Goal: Task Accomplishment & Management: Use online tool/utility

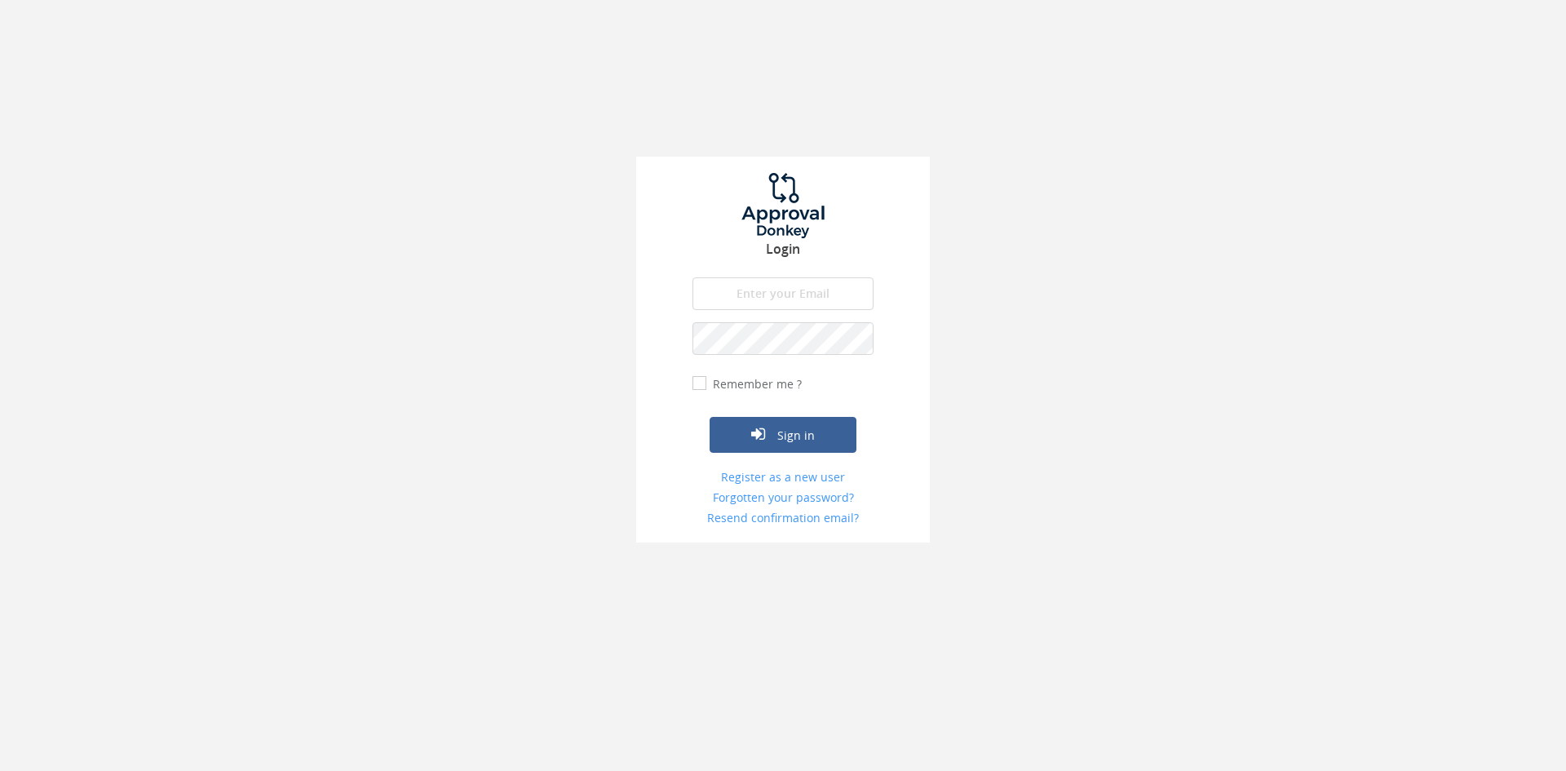
click at [831, 299] on input "email" at bounding box center [783, 293] width 181 height 33
type input "[EMAIL_ADDRESS][DOMAIN_NAME]"
click at [710, 417] on button "Sign in" at bounding box center [783, 435] width 147 height 36
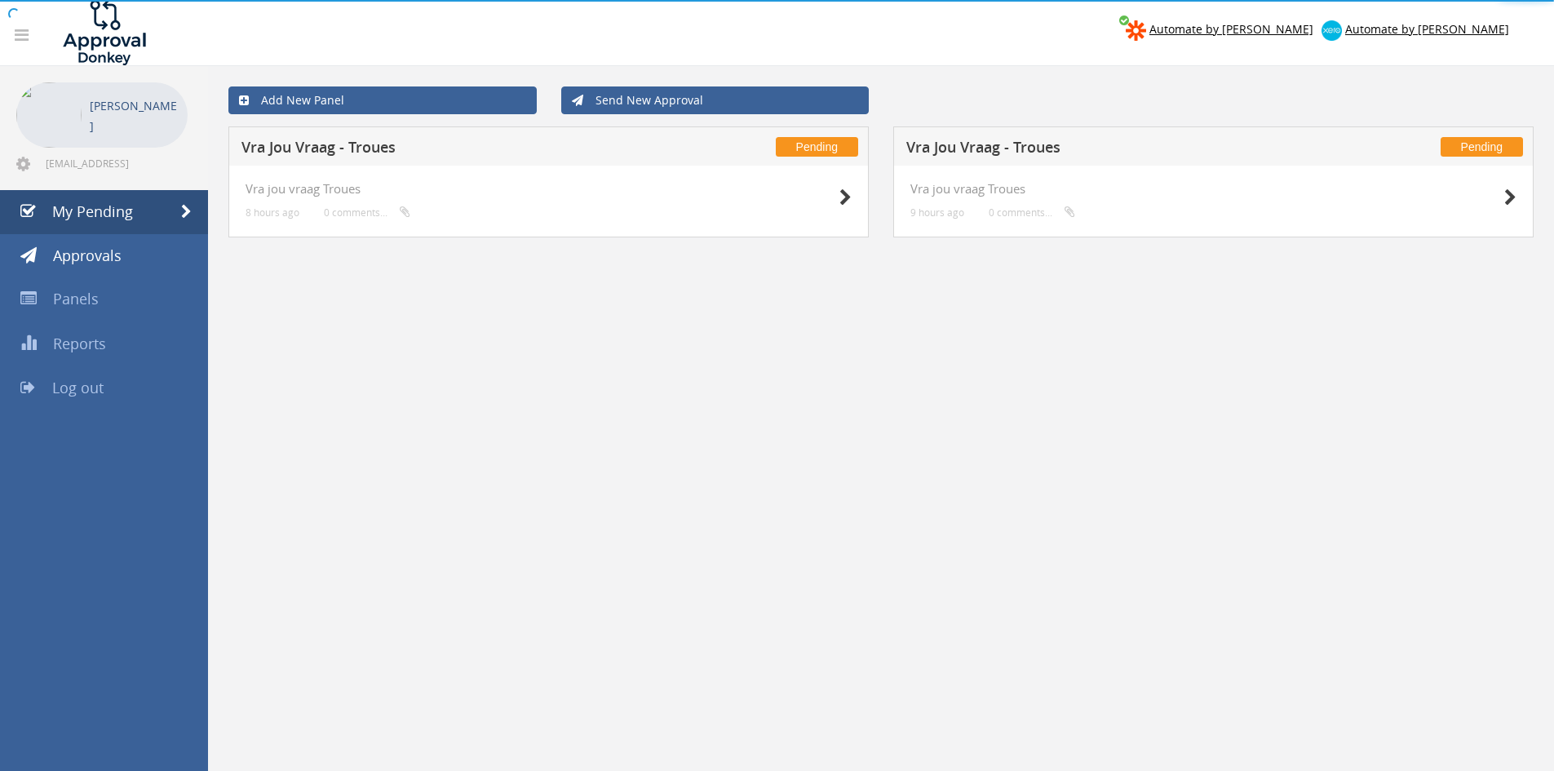
click at [1501, 196] on div at bounding box center [1476, 196] width 82 height 29
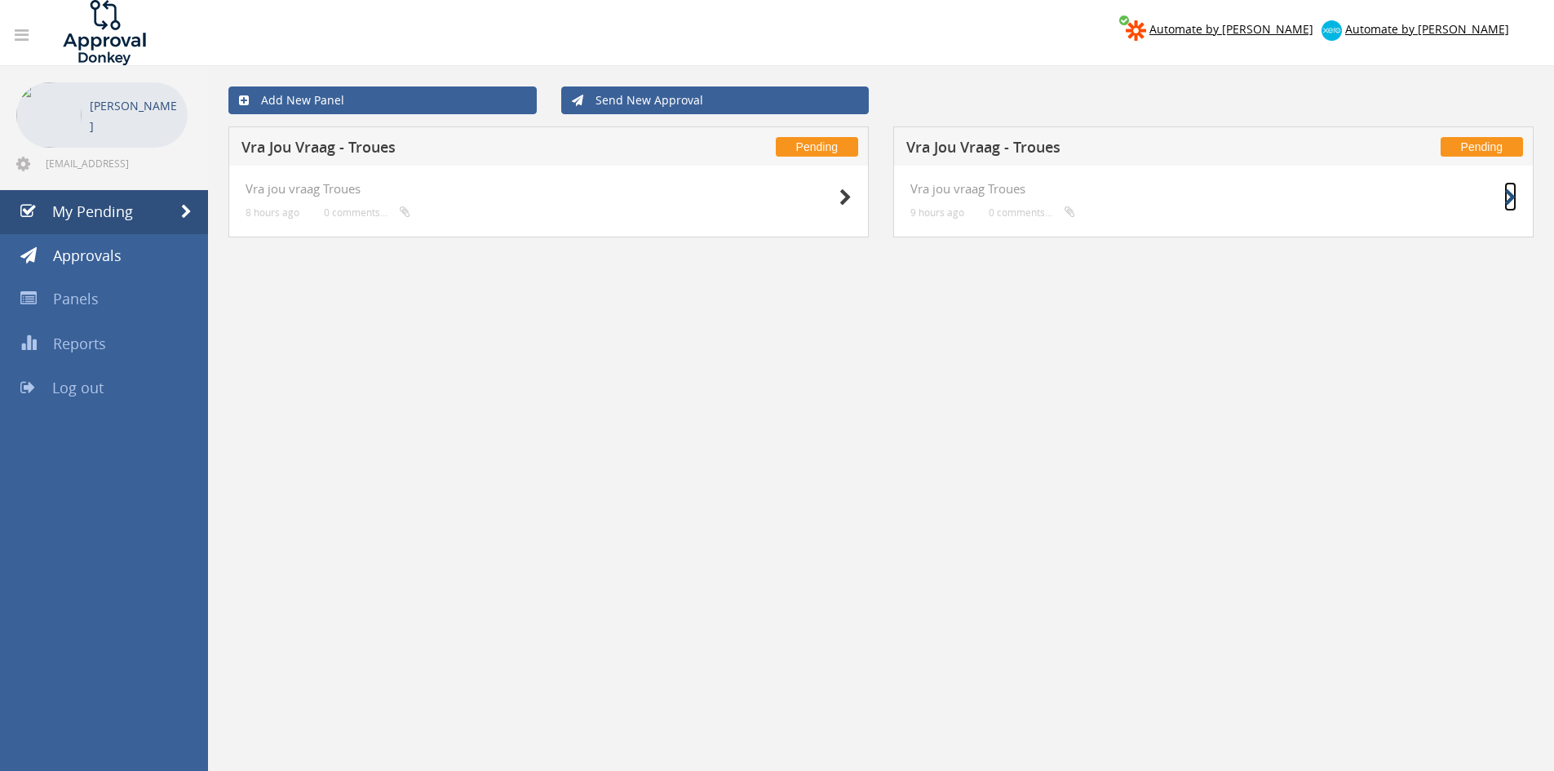
click at [1507, 197] on icon at bounding box center [1510, 197] width 12 height 17
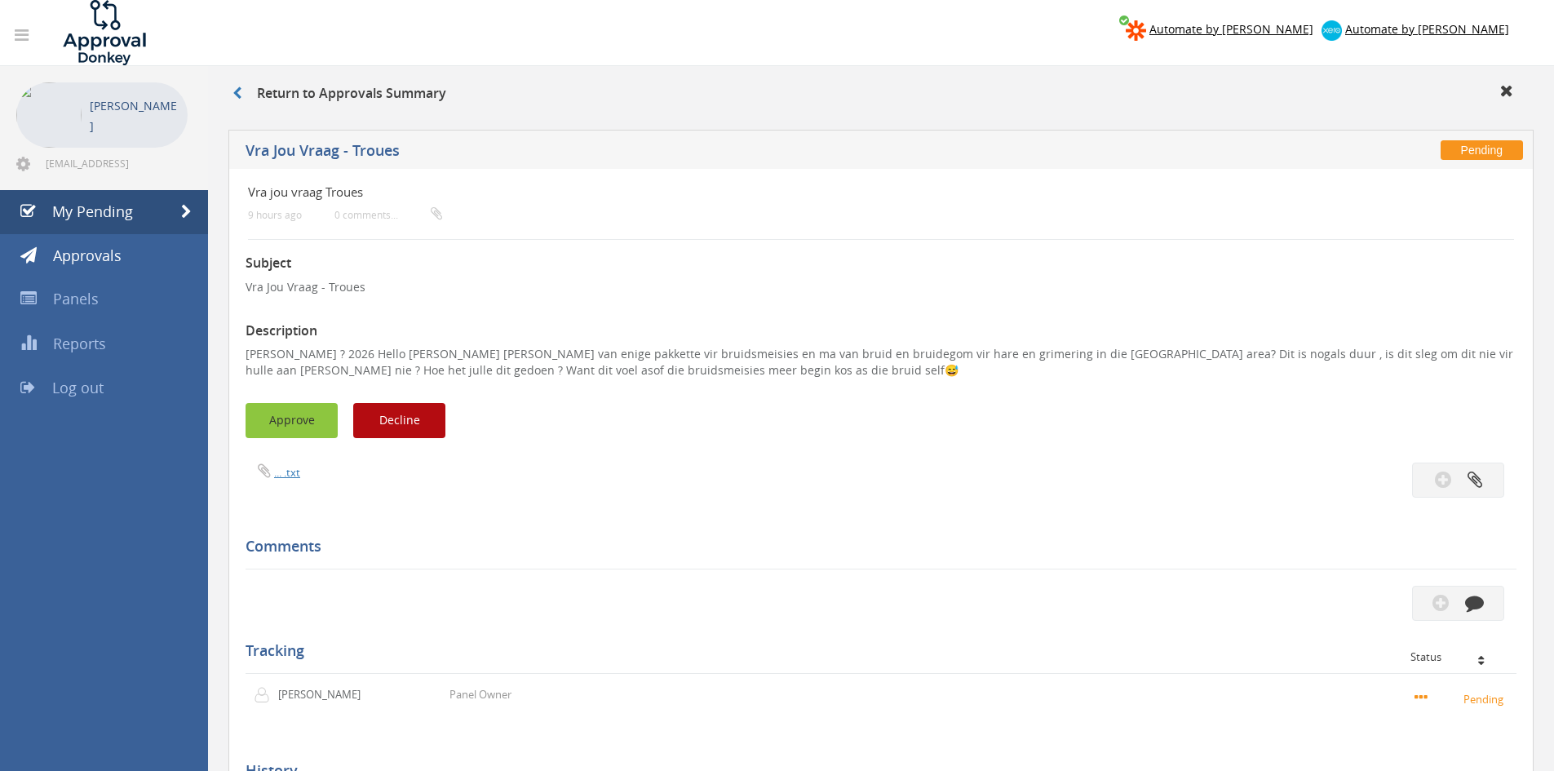
click at [292, 408] on button "Approve" at bounding box center [292, 420] width 92 height 35
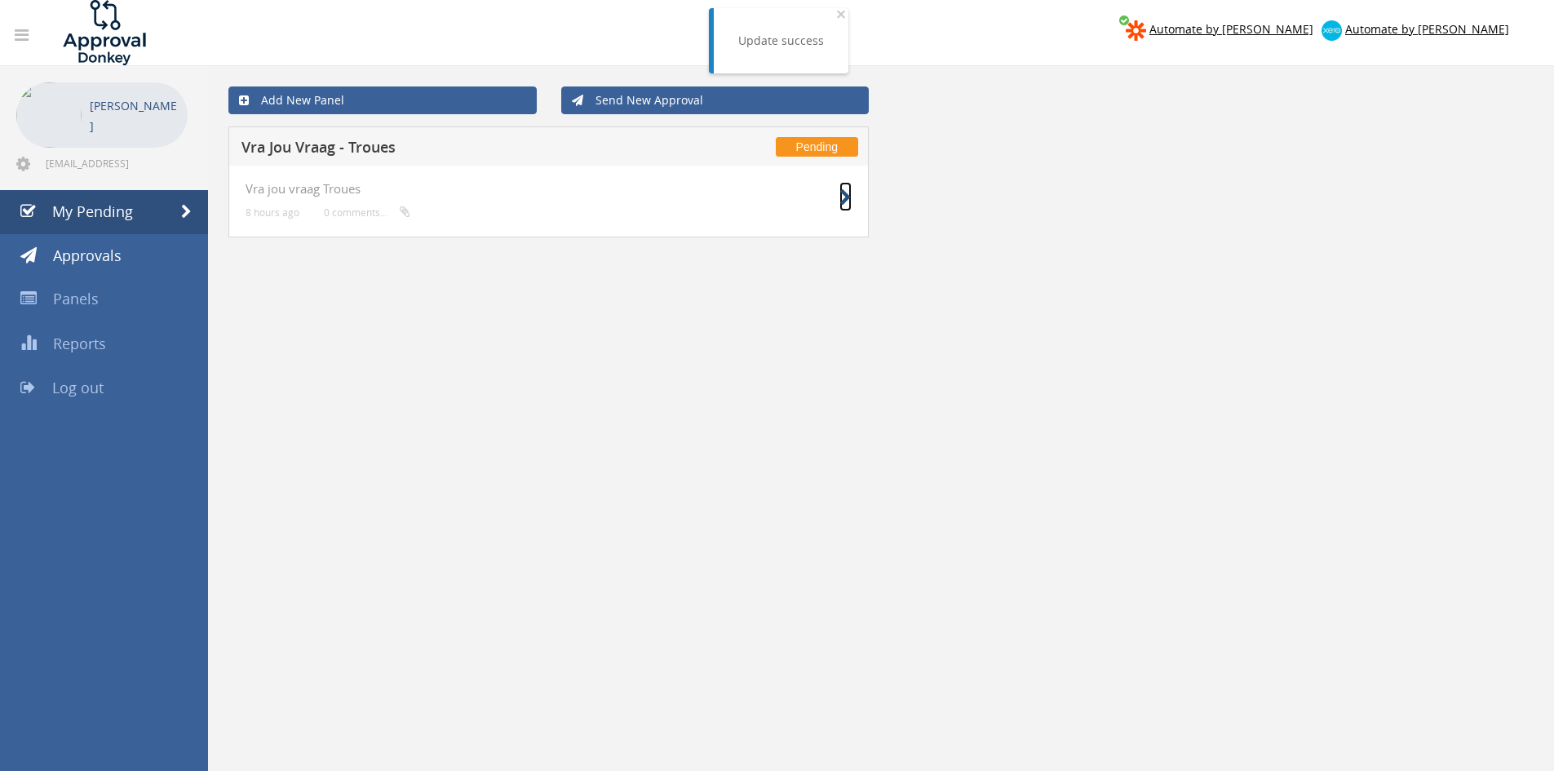
click at [843, 200] on icon at bounding box center [845, 197] width 12 height 17
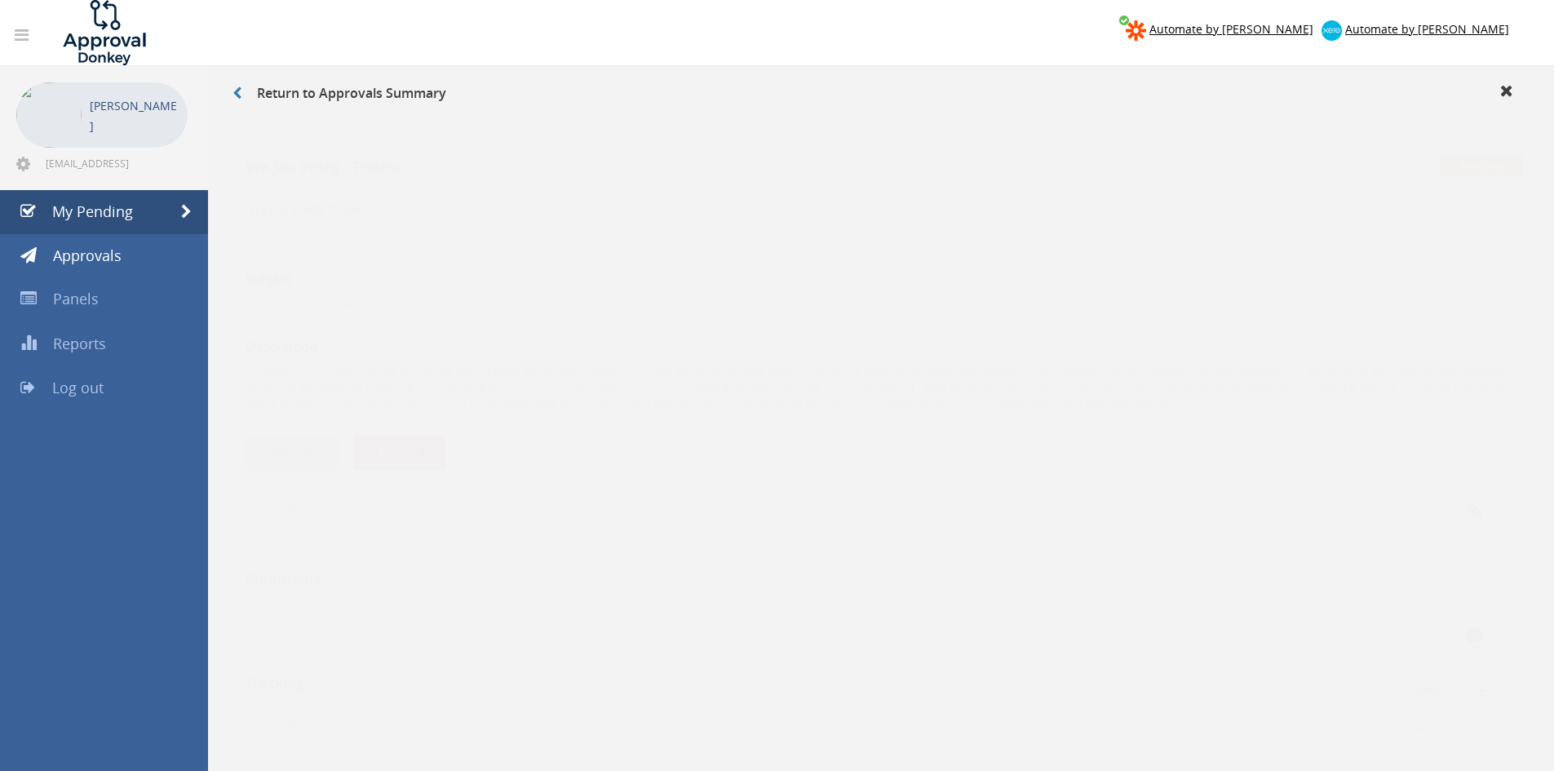
click at [317, 445] on button "Approve" at bounding box center [292, 436] width 92 height 35
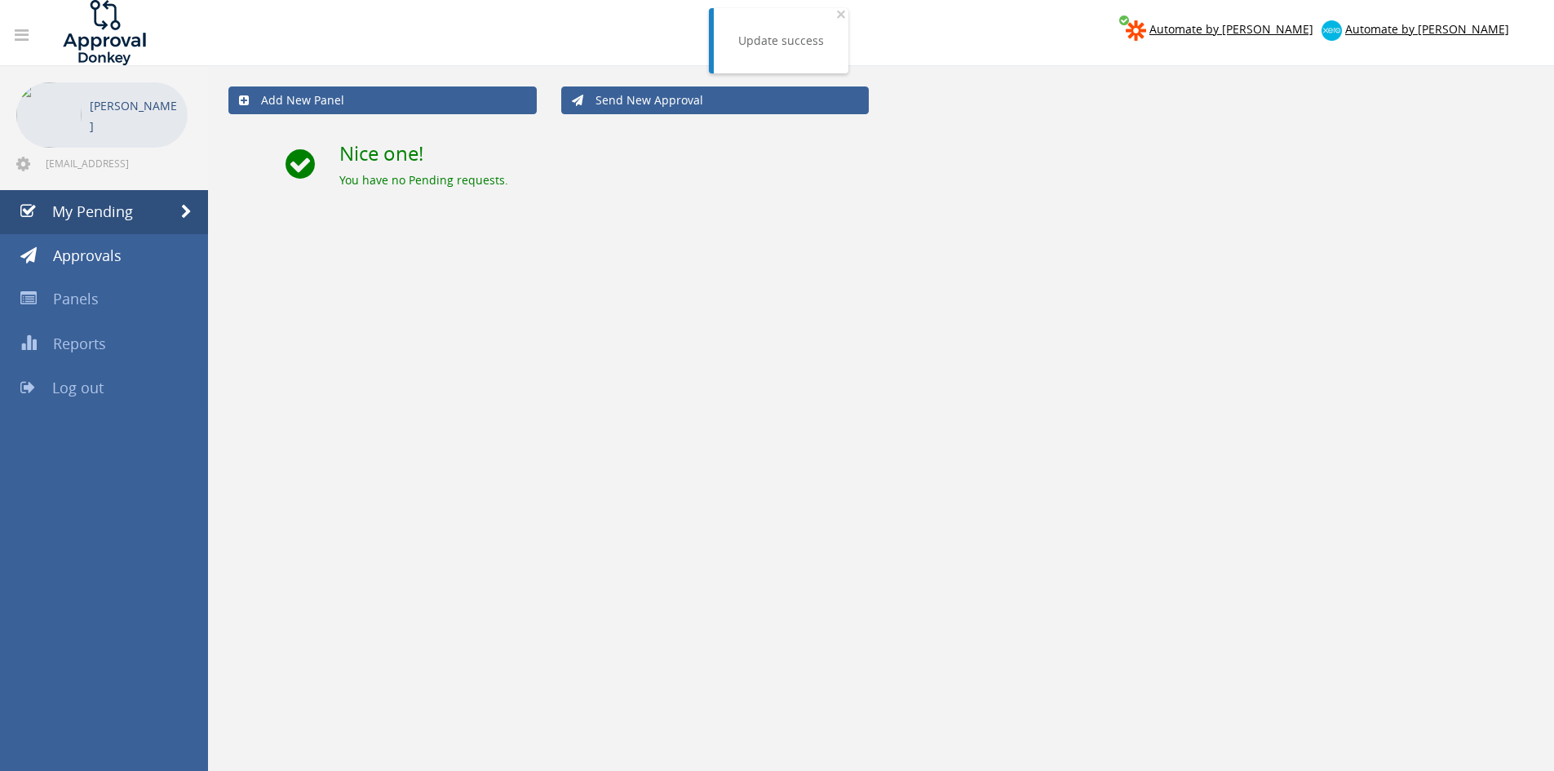
click at [98, 388] on span "Log out" at bounding box center [77, 388] width 51 height 20
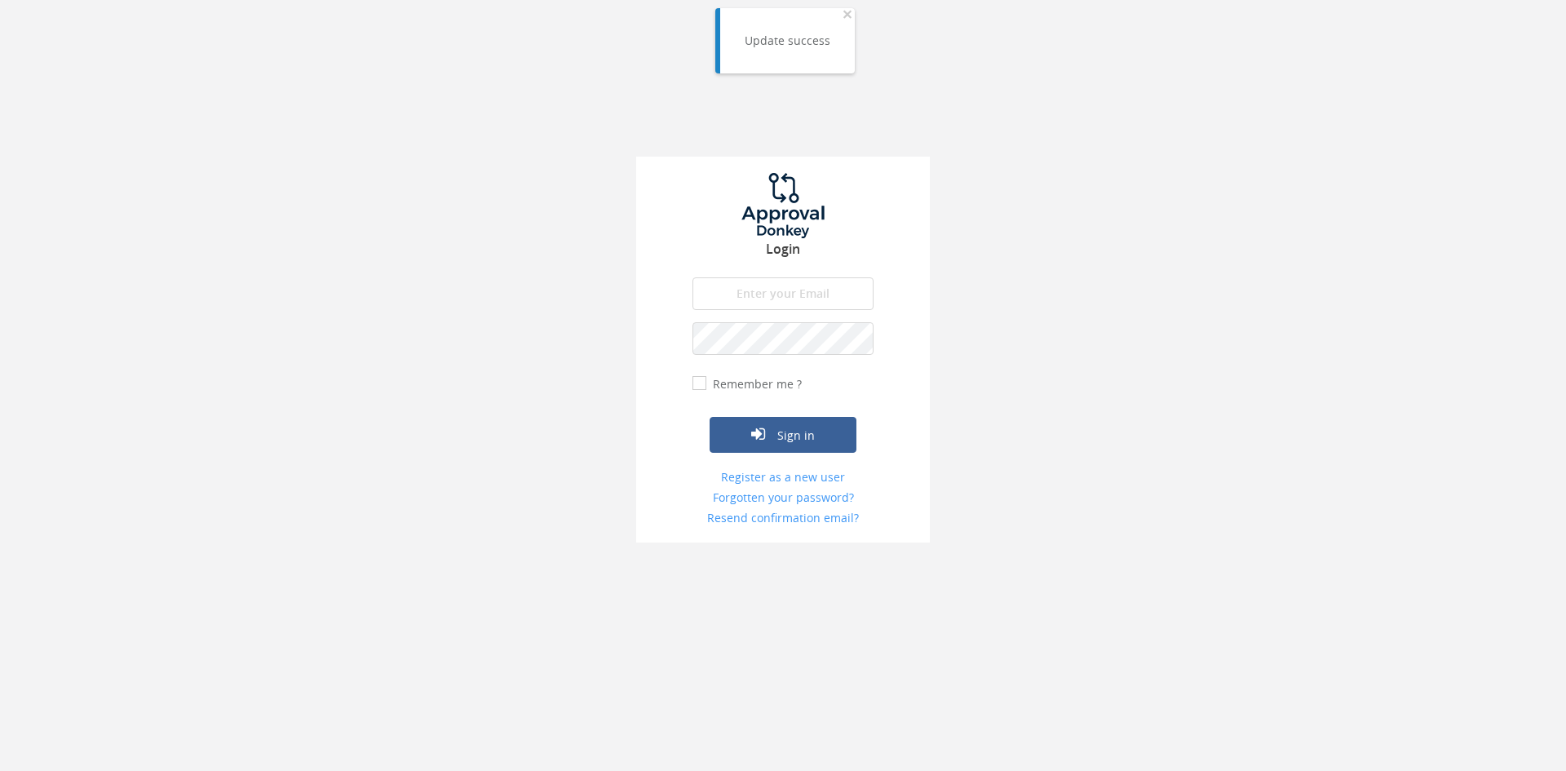
click at [756, 268] on div "Login The email is required. Invalid email address. The password is required. T…" at bounding box center [783, 350] width 294 height 386
click at [758, 293] on input "email" at bounding box center [783, 293] width 181 height 33
type input "[EMAIL_ADDRESS][DOMAIN_NAME]"
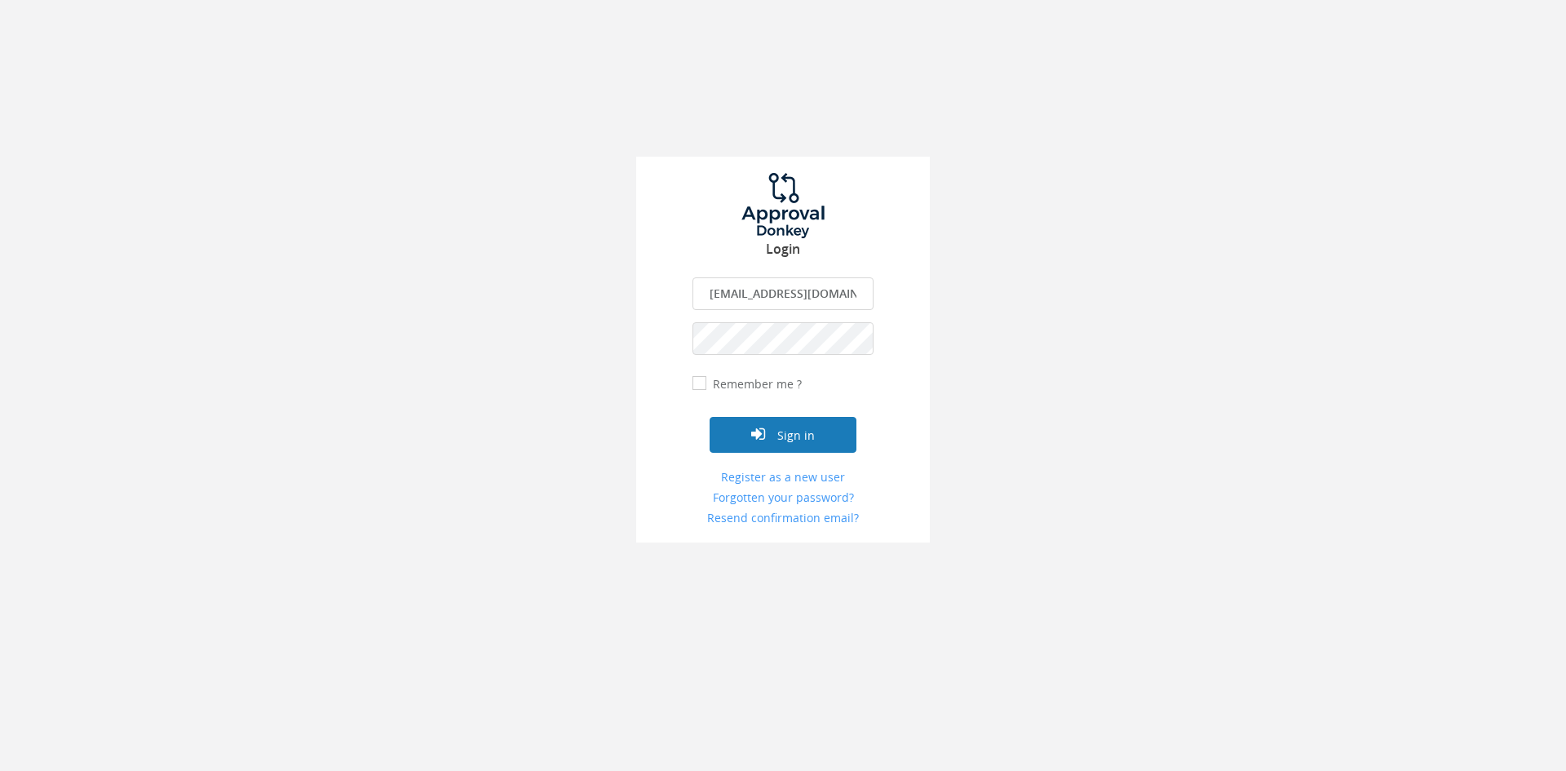
drag, startPoint x: 747, startPoint y: 430, endPoint x: 719, endPoint y: 405, distance: 37.6
click at [741, 436] on button "Sign in" at bounding box center [783, 435] width 147 height 36
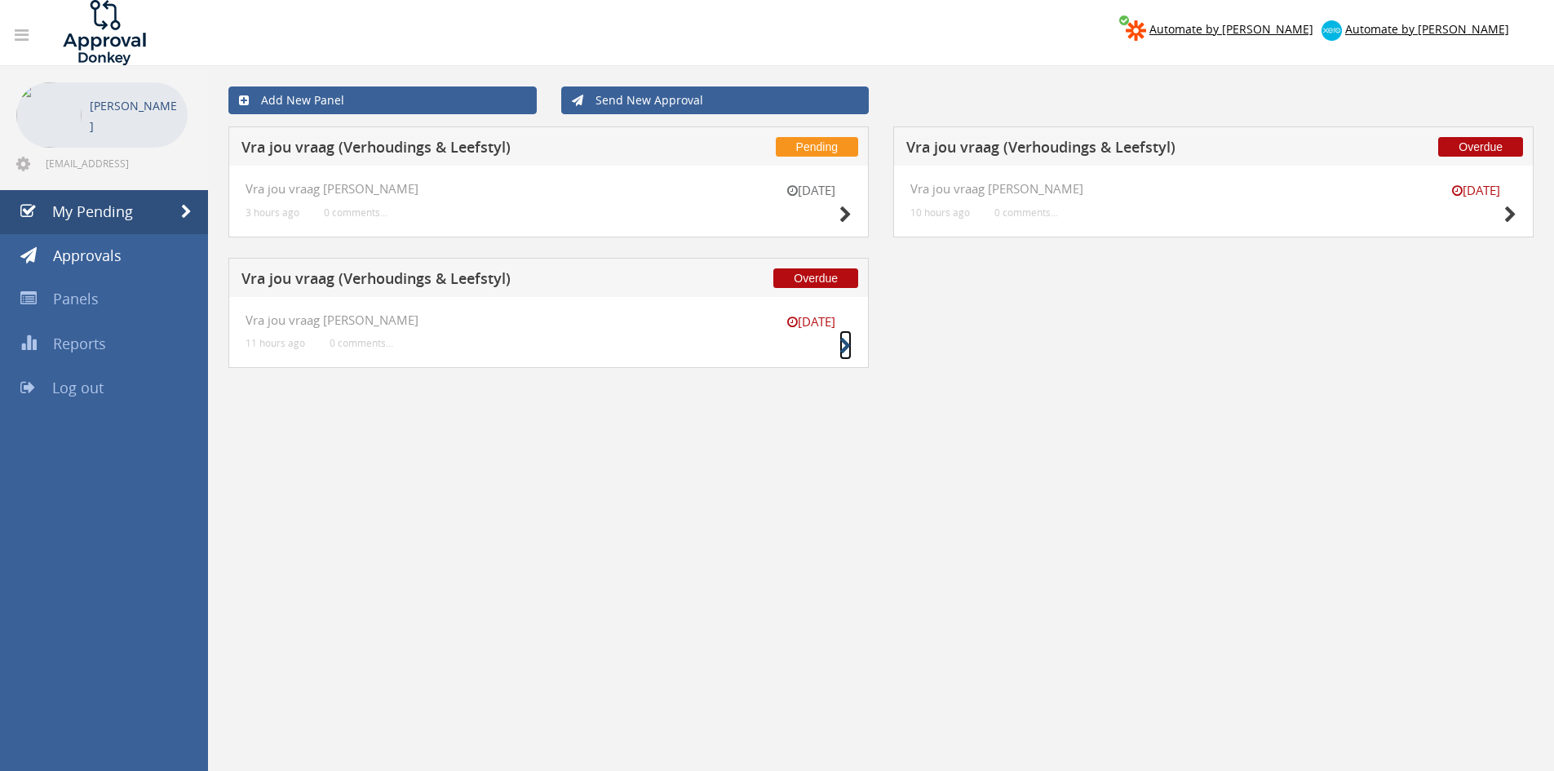
click at [839, 343] on icon at bounding box center [845, 346] width 12 height 17
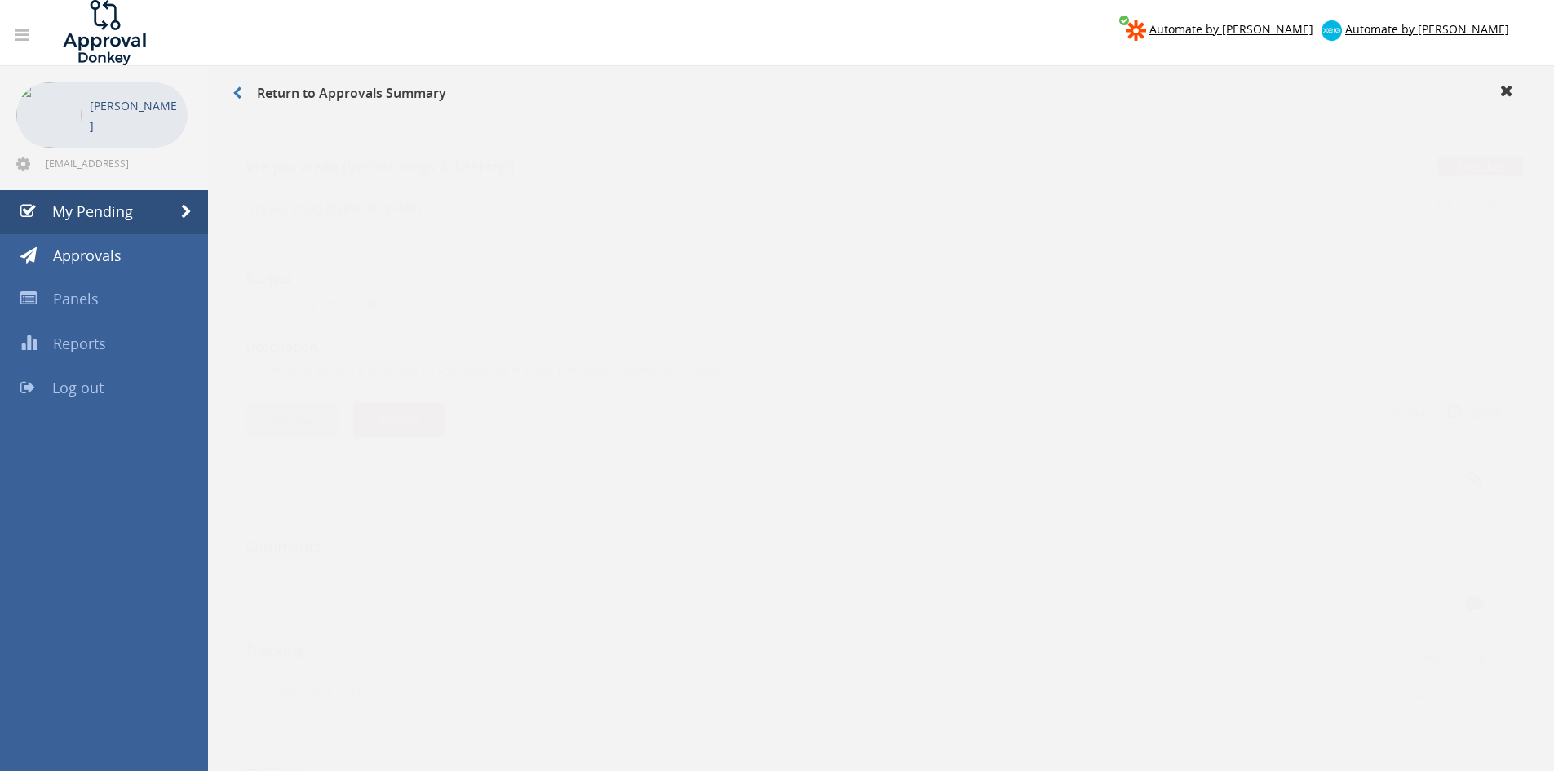
click at [289, 407] on button "Approve" at bounding box center [292, 404] width 92 height 35
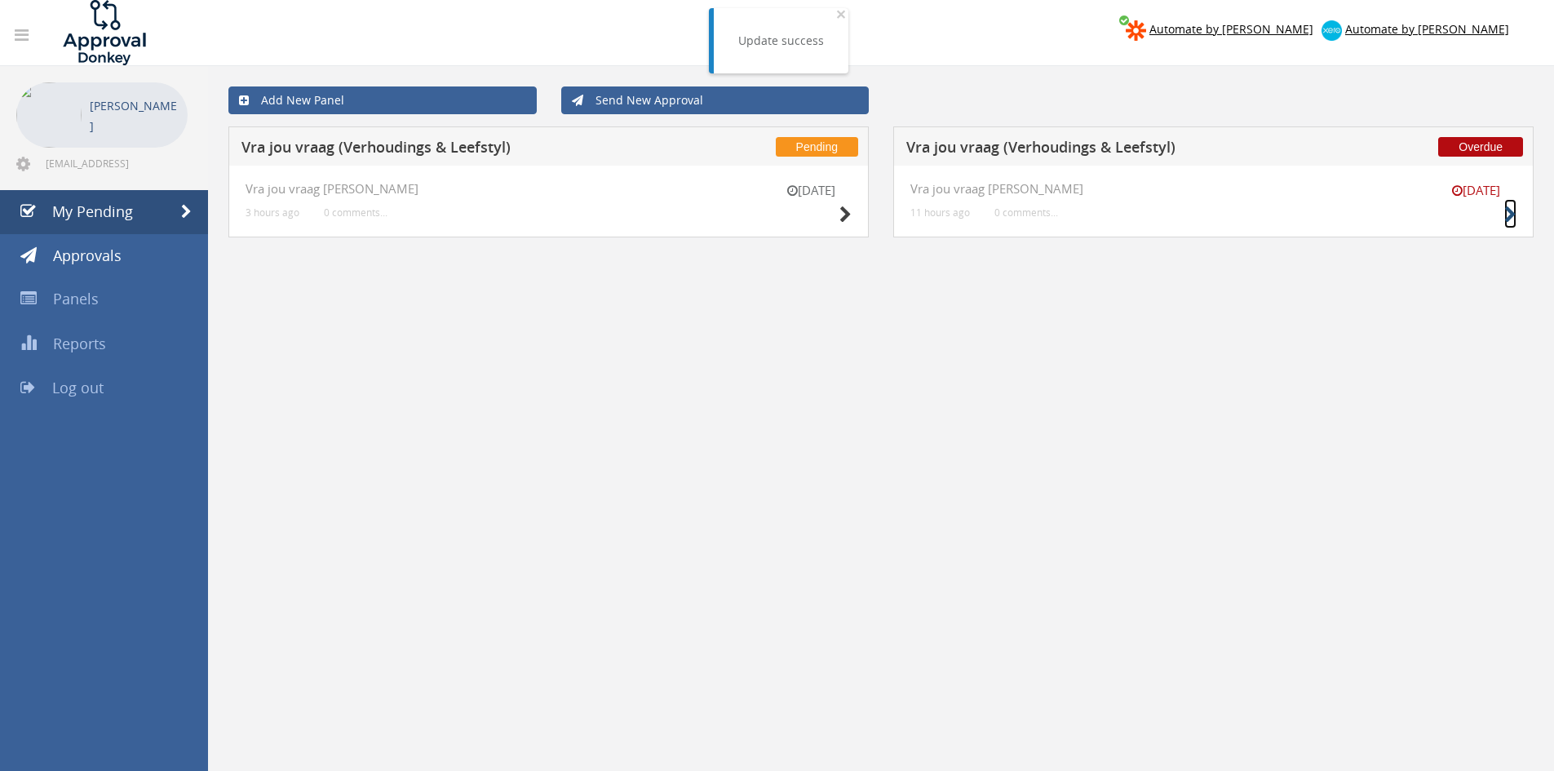
click at [1512, 212] on icon at bounding box center [1510, 214] width 12 height 17
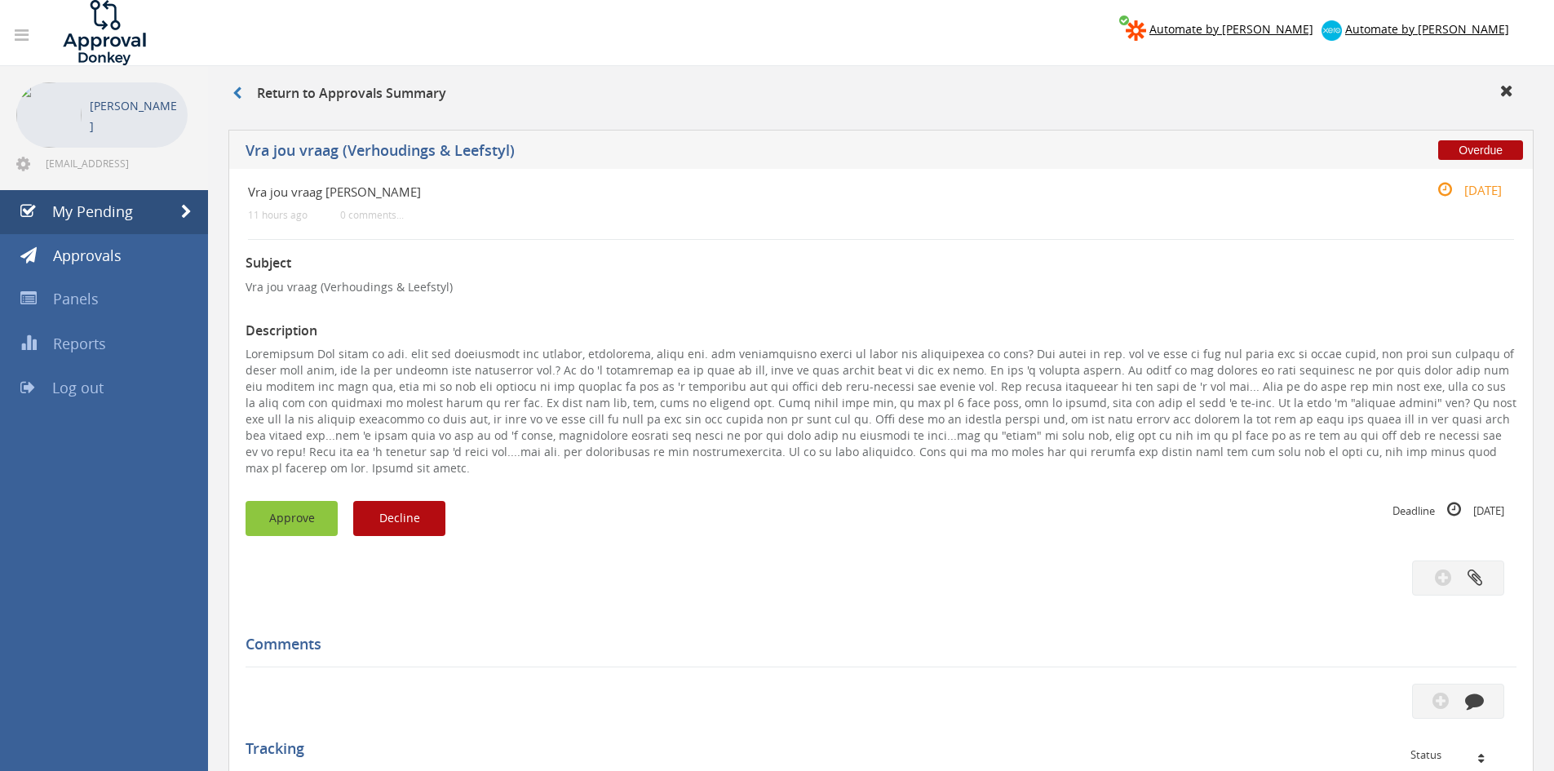
click at [280, 504] on button "Approve" at bounding box center [292, 518] width 92 height 35
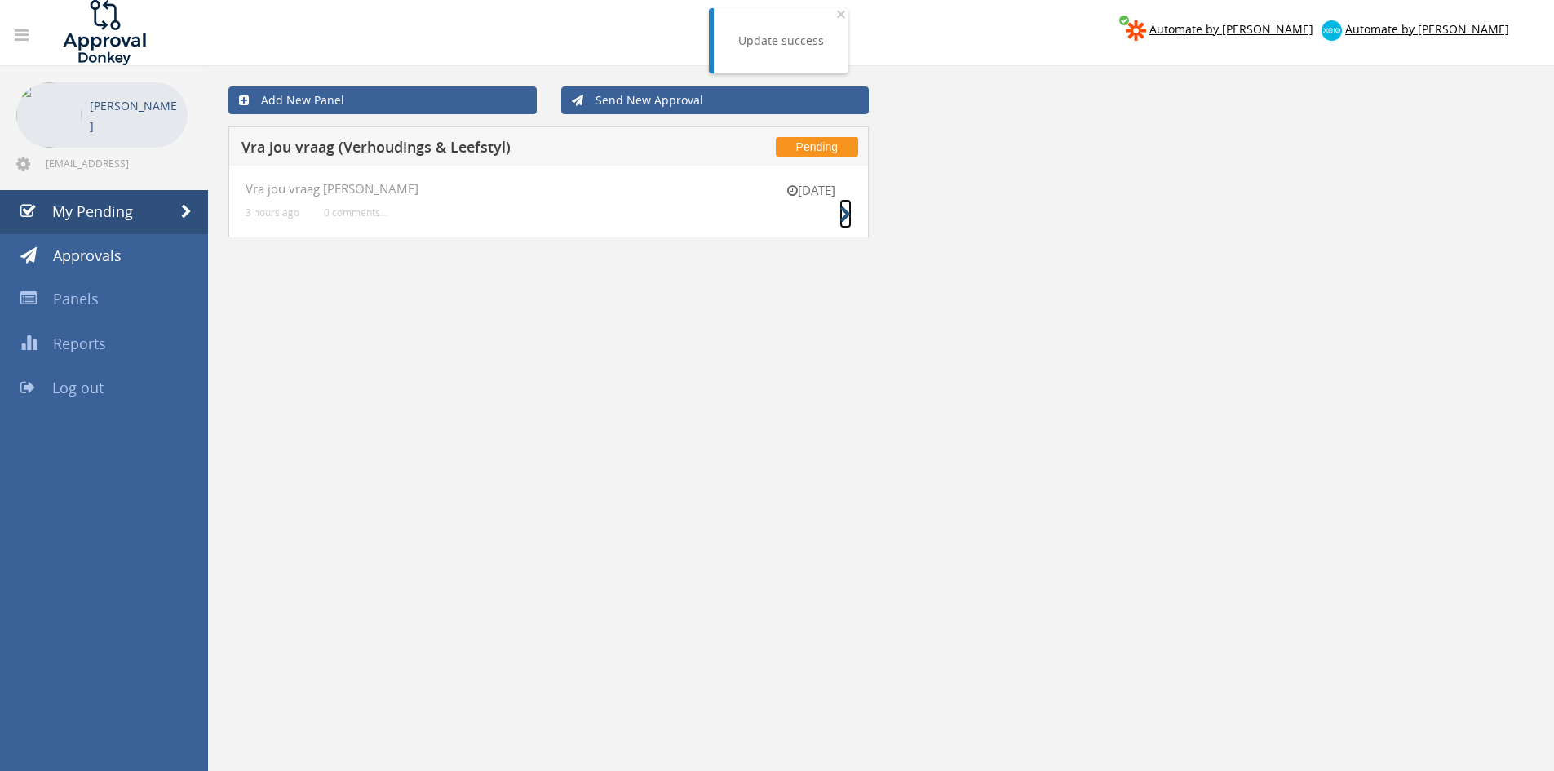
click at [845, 214] on icon at bounding box center [845, 214] width 12 height 17
